Goal: Task Accomplishment & Management: Manage account settings

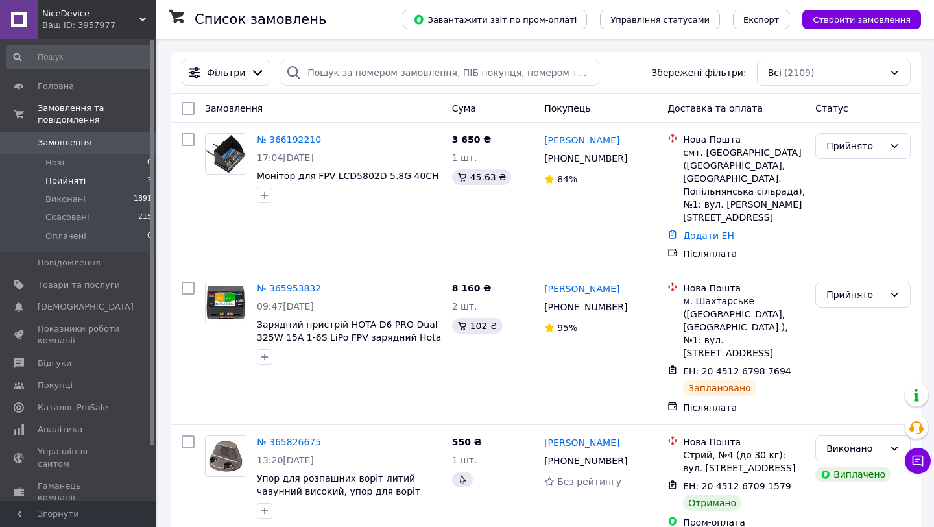
click at [104, 180] on li "Прийняті 3" at bounding box center [80, 181] width 160 height 18
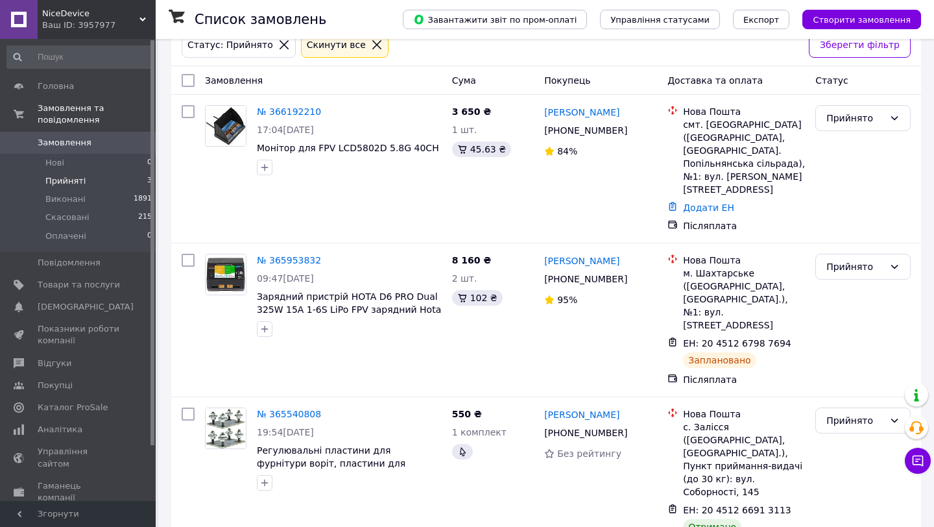
scroll to position [93, 0]
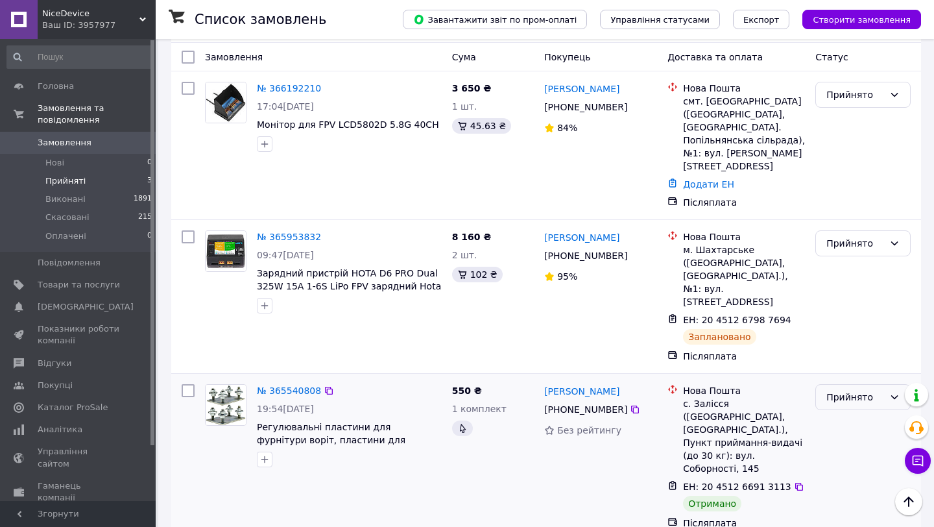
click at [889, 392] on icon at bounding box center [894, 397] width 10 height 10
click at [856, 403] on li "Виконано" at bounding box center [863, 411] width 94 height 23
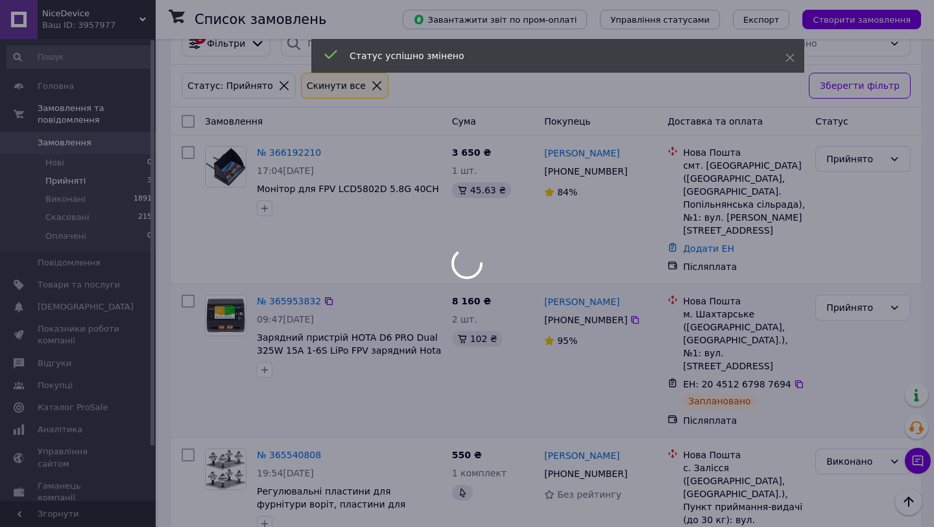
scroll to position [0, 0]
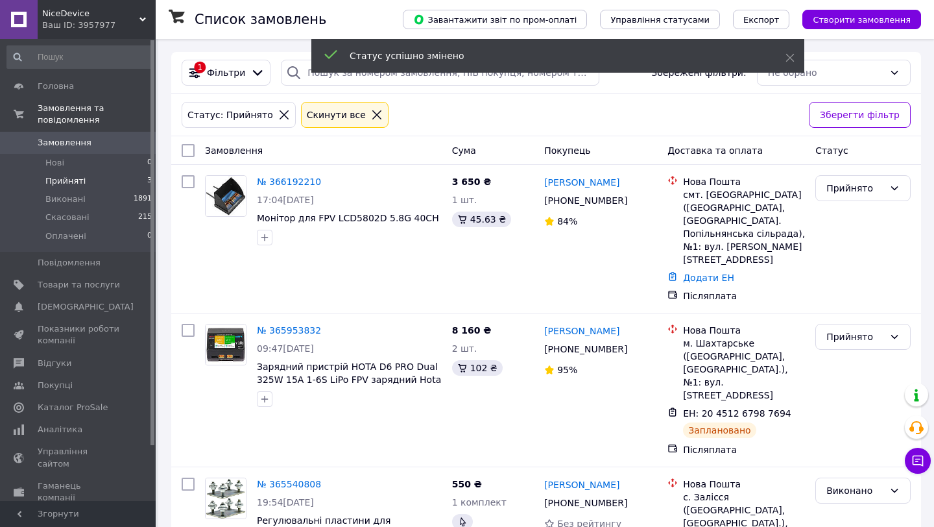
click at [61, 137] on span "Замовлення" at bounding box center [65, 143] width 54 height 12
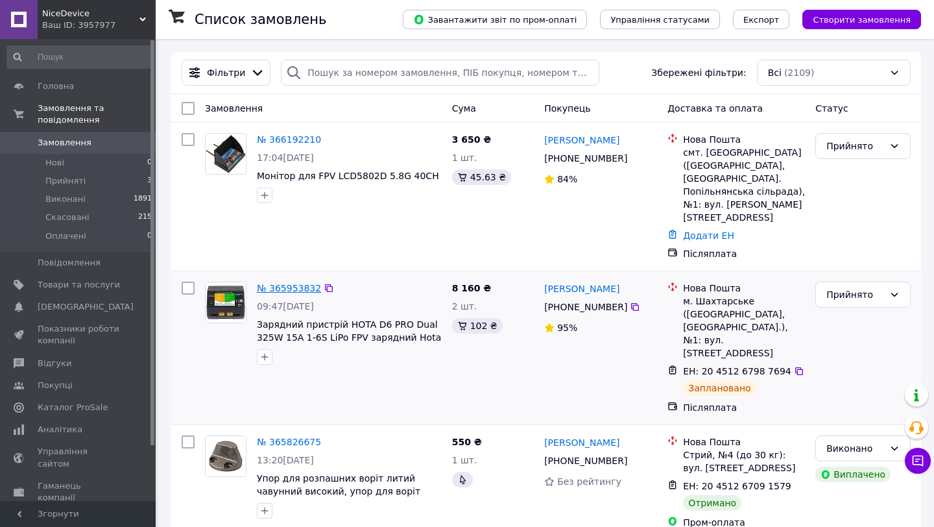
click at [296, 286] on link "№ 365953832" at bounding box center [289, 288] width 64 height 10
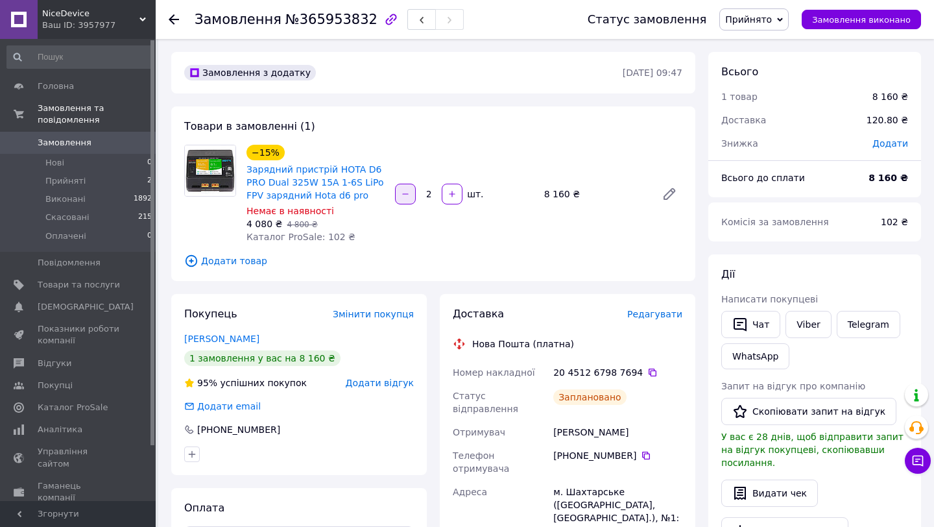
click at [399, 191] on button "button" at bounding box center [405, 194] width 21 height 21
type input "1"
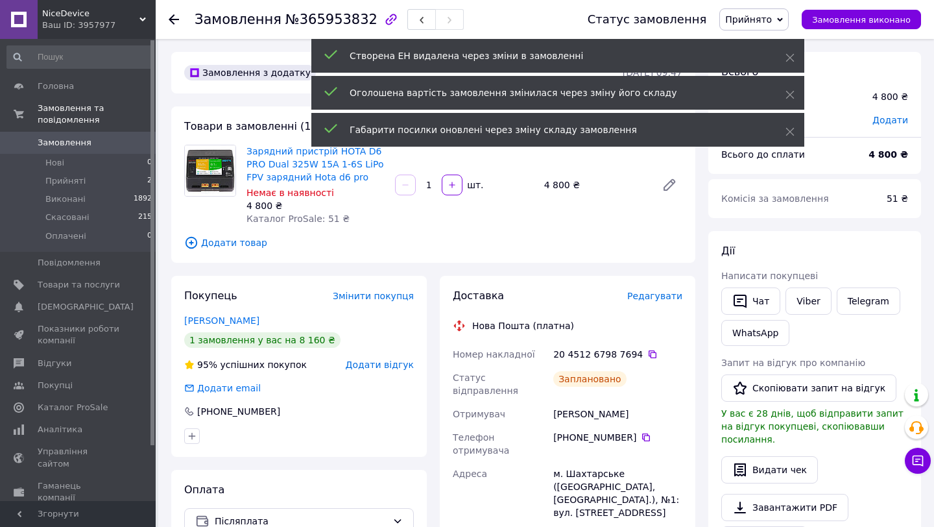
click at [104, 139] on span "Замовлення" at bounding box center [79, 143] width 82 height 12
